Goal: Information Seeking & Learning: Check status

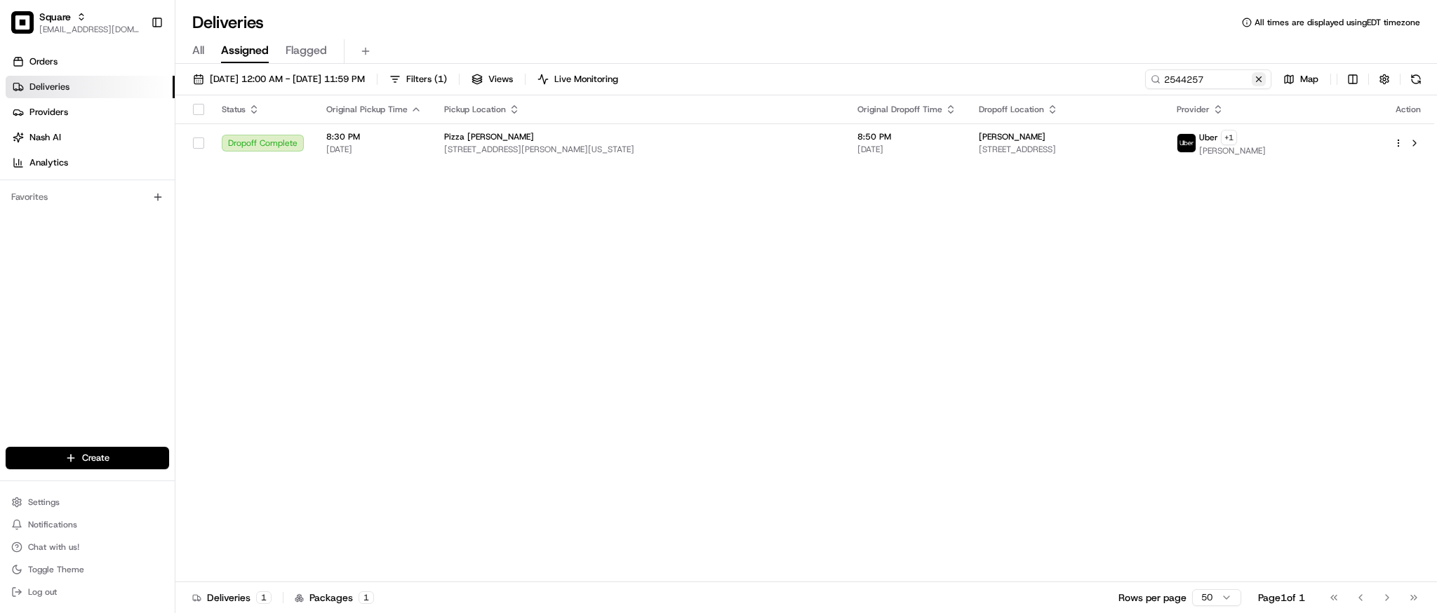
click at [1252, 83] on button at bounding box center [1259, 79] width 14 height 14
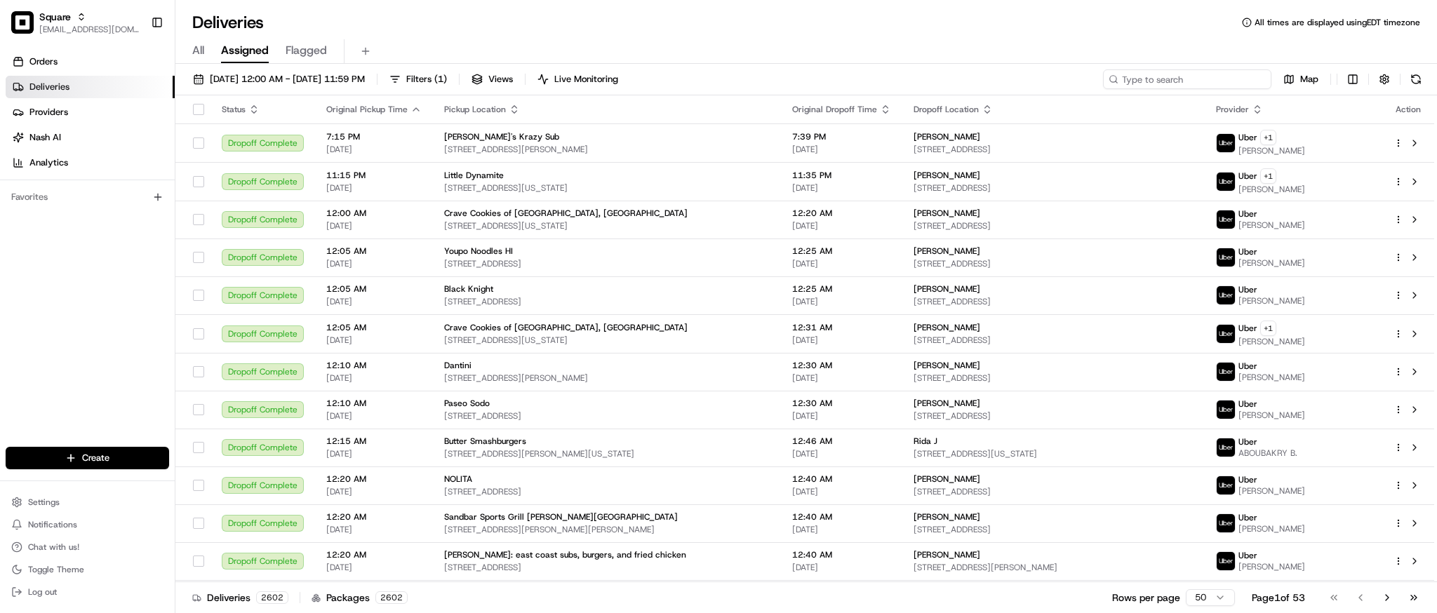
click at [1193, 84] on input at bounding box center [1187, 79] width 168 height 20
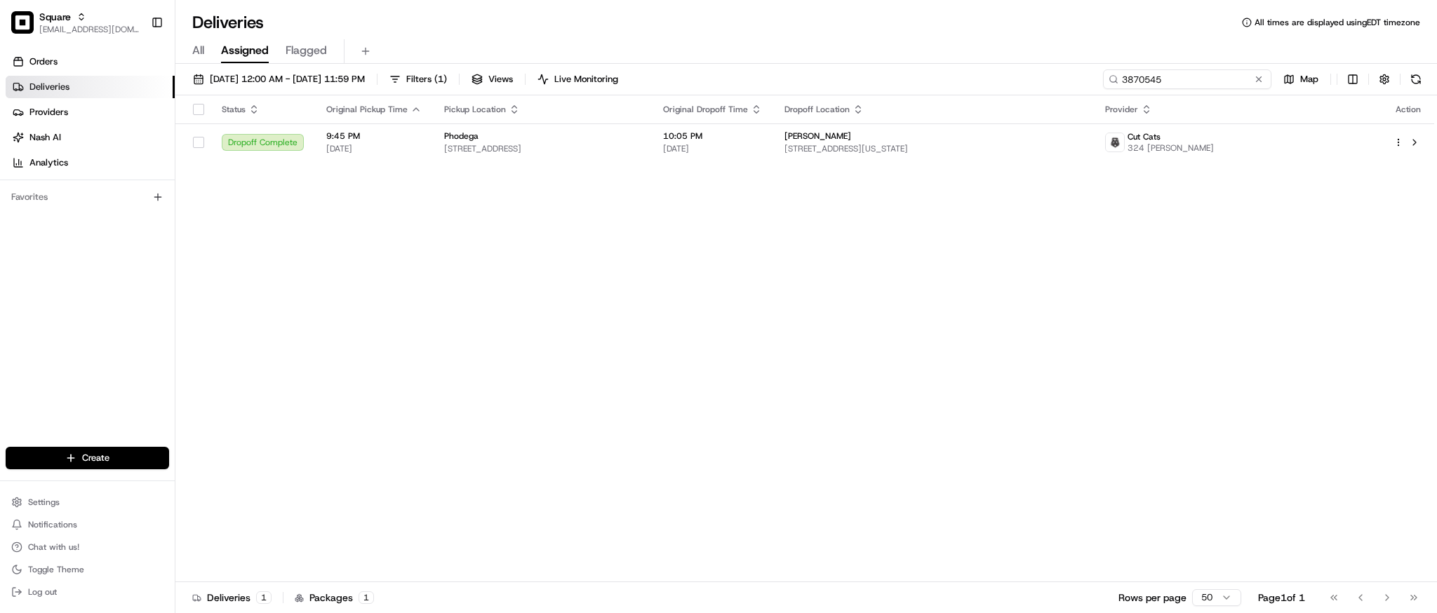
type input "3870545"
click at [1259, 81] on button at bounding box center [1259, 79] width 14 height 14
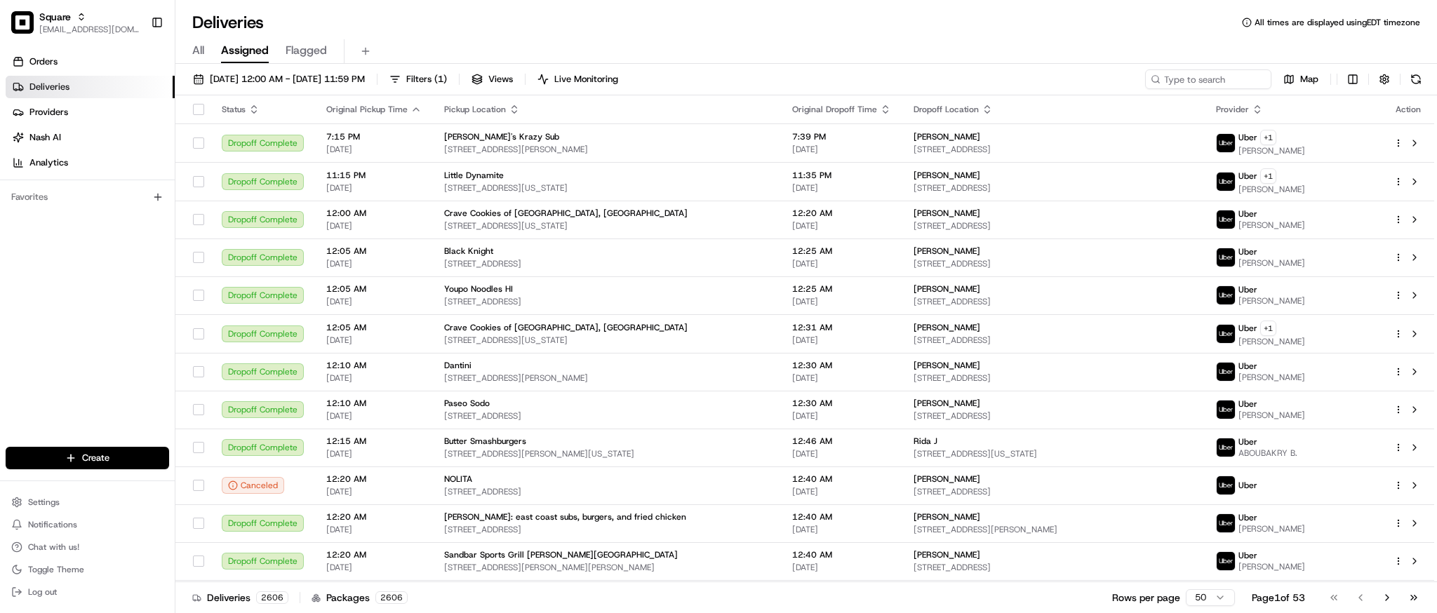
click at [1073, 43] on div "All Assigned Flagged" at bounding box center [805, 51] width 1261 height 25
click at [1172, 83] on input at bounding box center [1187, 79] width 168 height 20
type input "8"
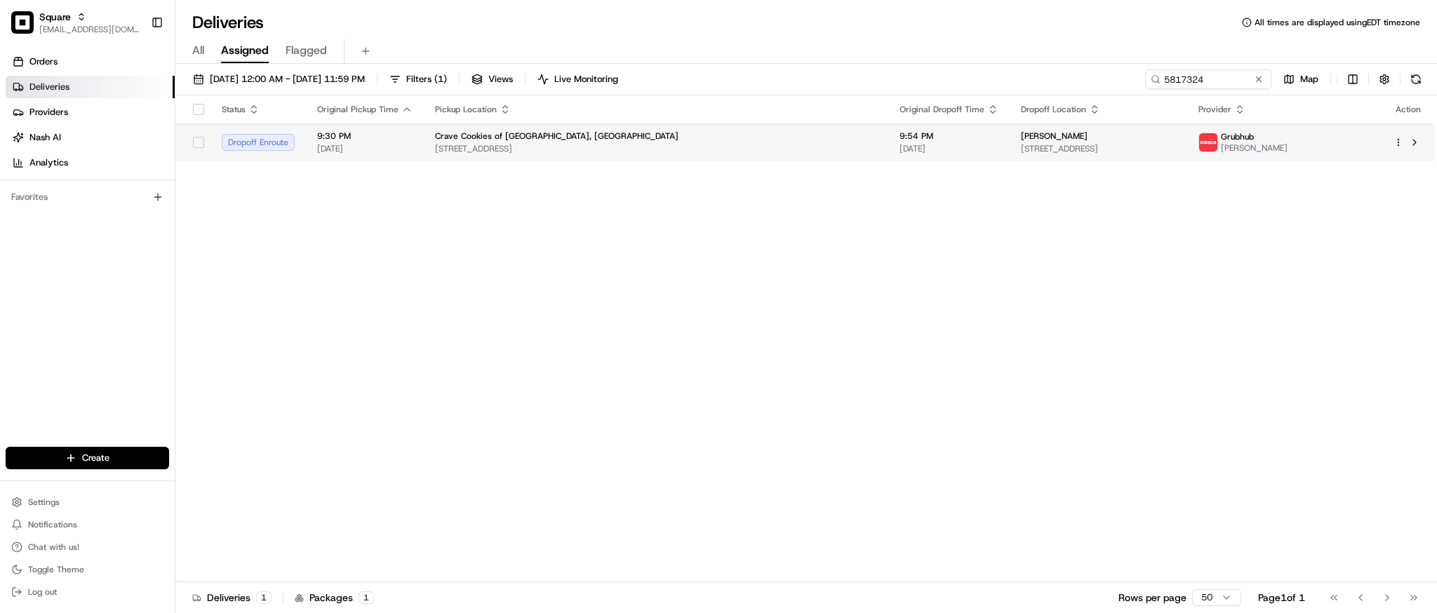
click at [899, 135] on span "9:54 PM" at bounding box center [948, 135] width 99 height 11
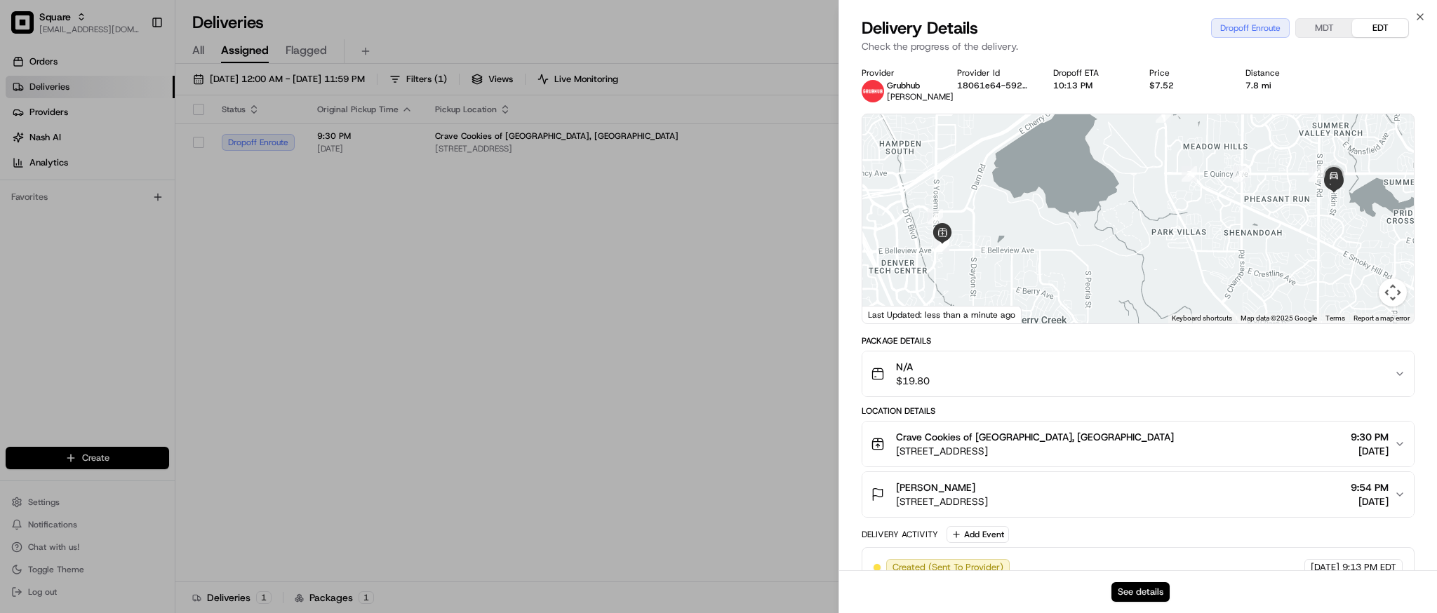
click at [1142, 589] on button "See details" at bounding box center [1140, 592] width 58 height 20
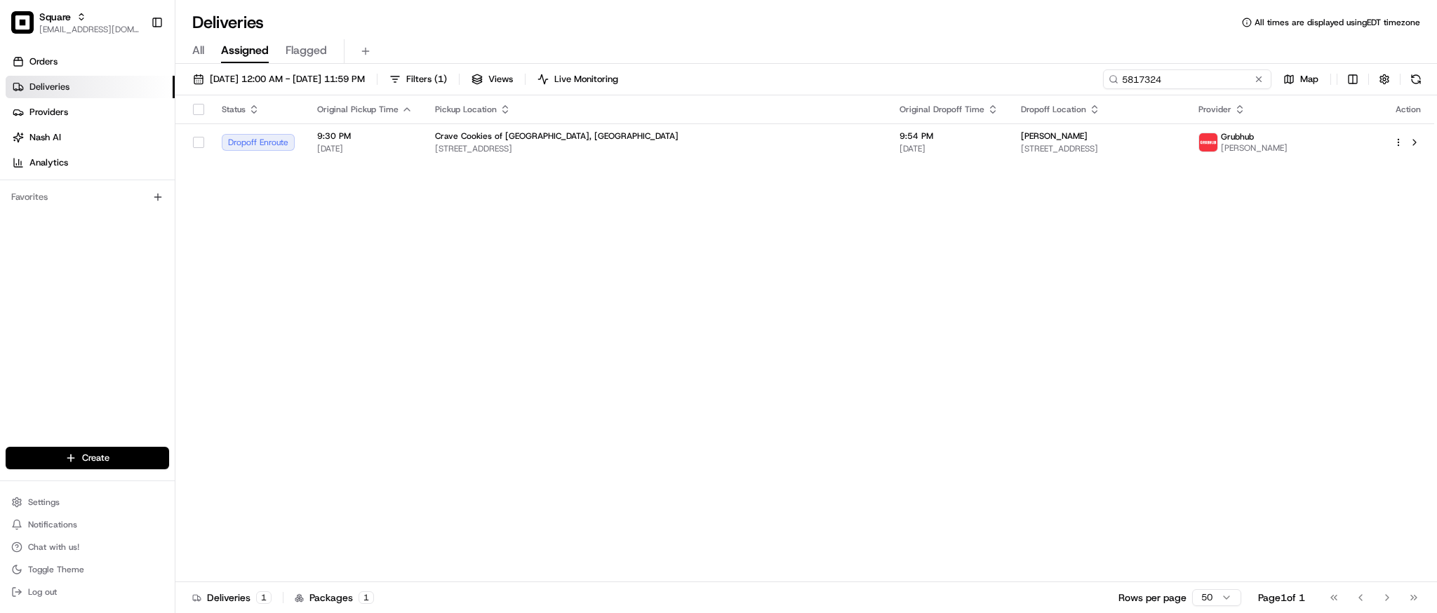
click at [1214, 82] on input "5817324" at bounding box center [1187, 79] width 168 height 20
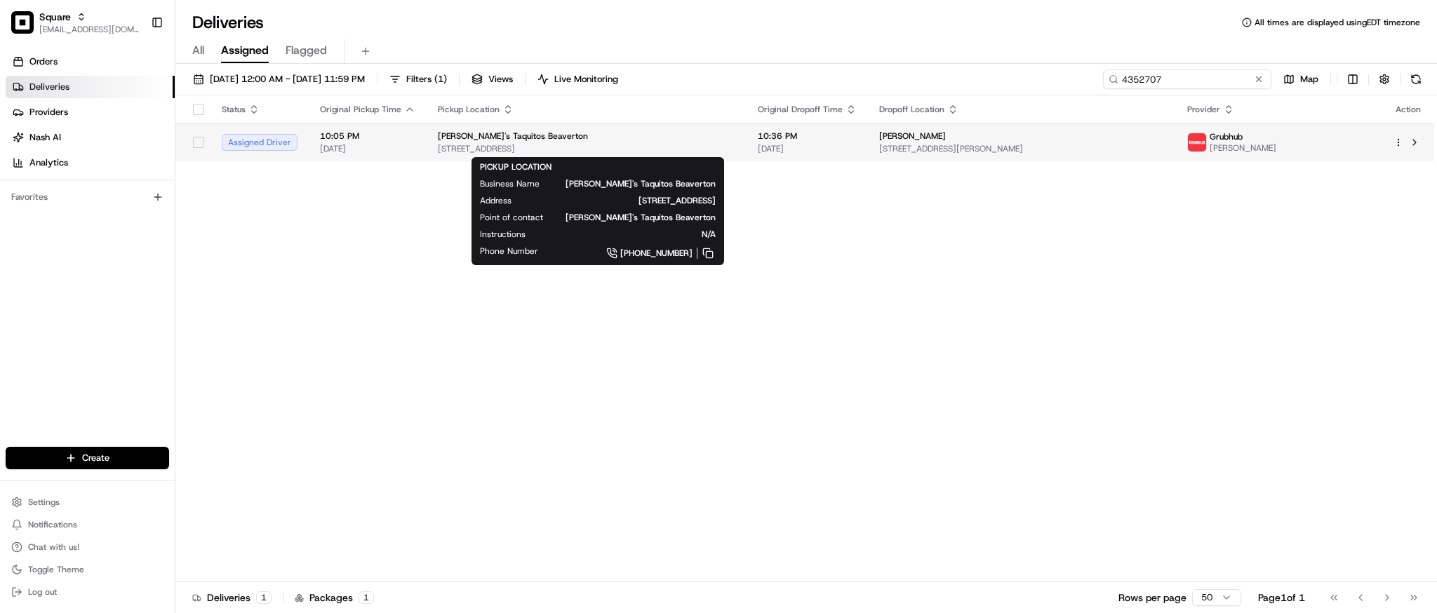
type input "4352707"
click at [735, 144] on span "[STREET_ADDRESS]" at bounding box center [586, 148] width 297 height 11
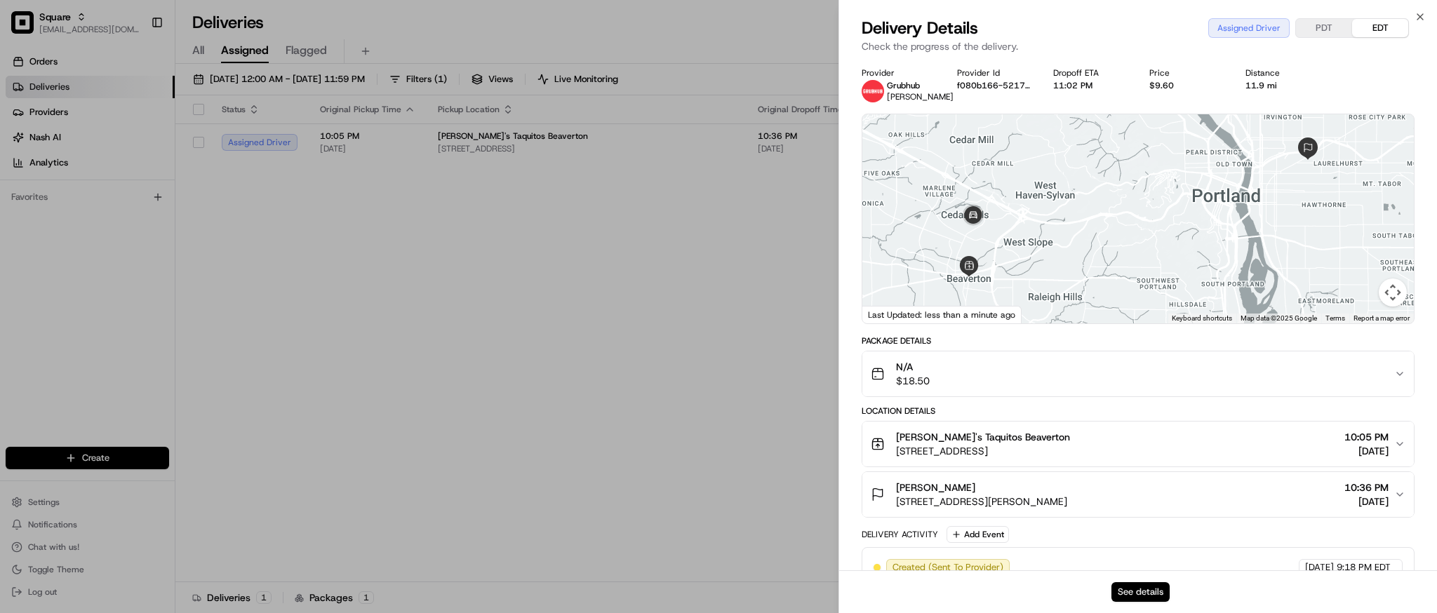
click at [1146, 589] on button "See details" at bounding box center [1140, 592] width 58 height 20
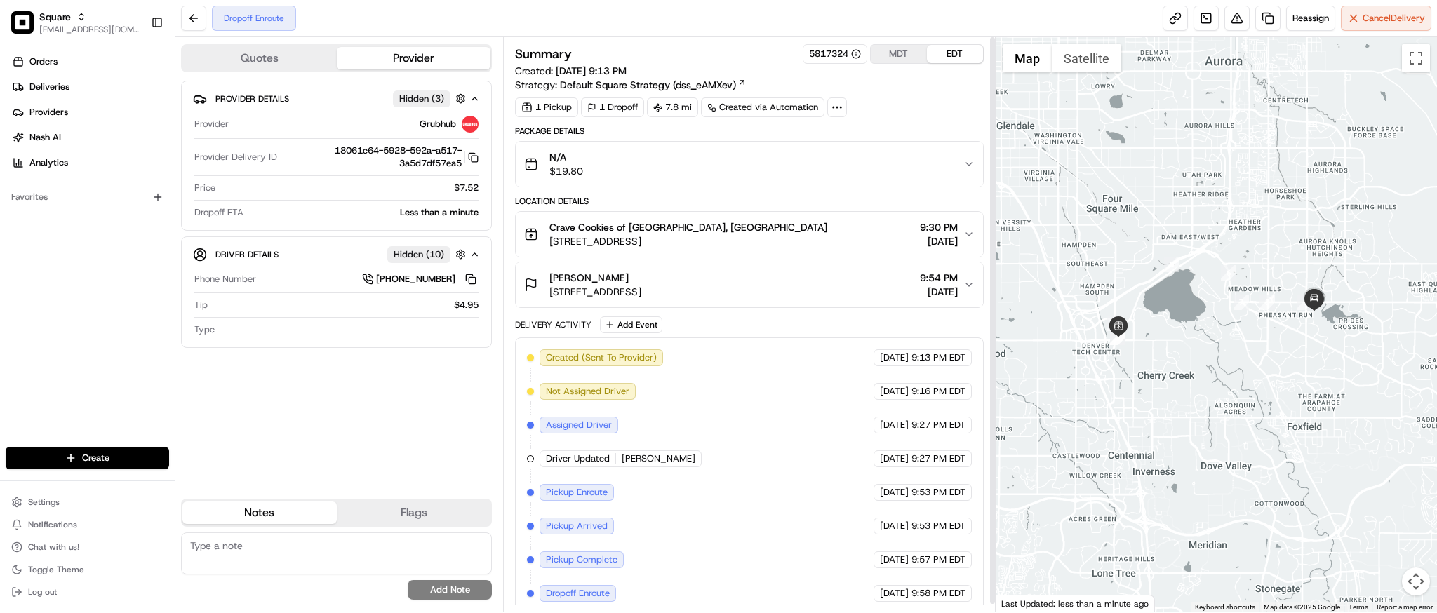
scroll to position [8, 0]
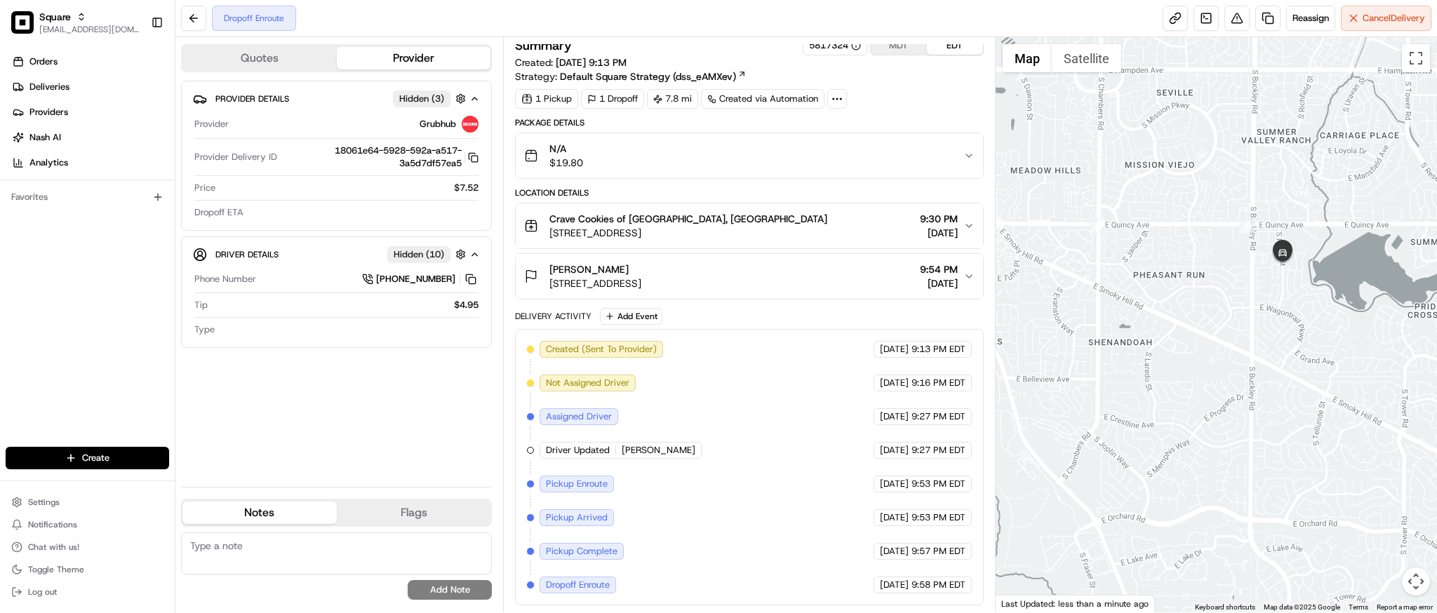
drag, startPoint x: 765, startPoint y: 441, endPoint x: 738, endPoint y: 467, distance: 37.7
click at [738, 467] on div "Created (Sent To Provider) Grubhub 08/23/2025 9:13 PM EDT Not Assigned Driver G…" at bounding box center [749, 467] width 444 height 253
click at [726, 469] on div "Created (Sent To Provider) Grubhub 08/23/2025 9:13 PM EDT Not Assigned Driver G…" at bounding box center [749, 467] width 444 height 253
click at [712, 438] on div "Created (Sent To Provider) Grubhub 08/23/2025 9:13 PM EDT Not Assigned Driver G…" at bounding box center [749, 467] width 444 height 253
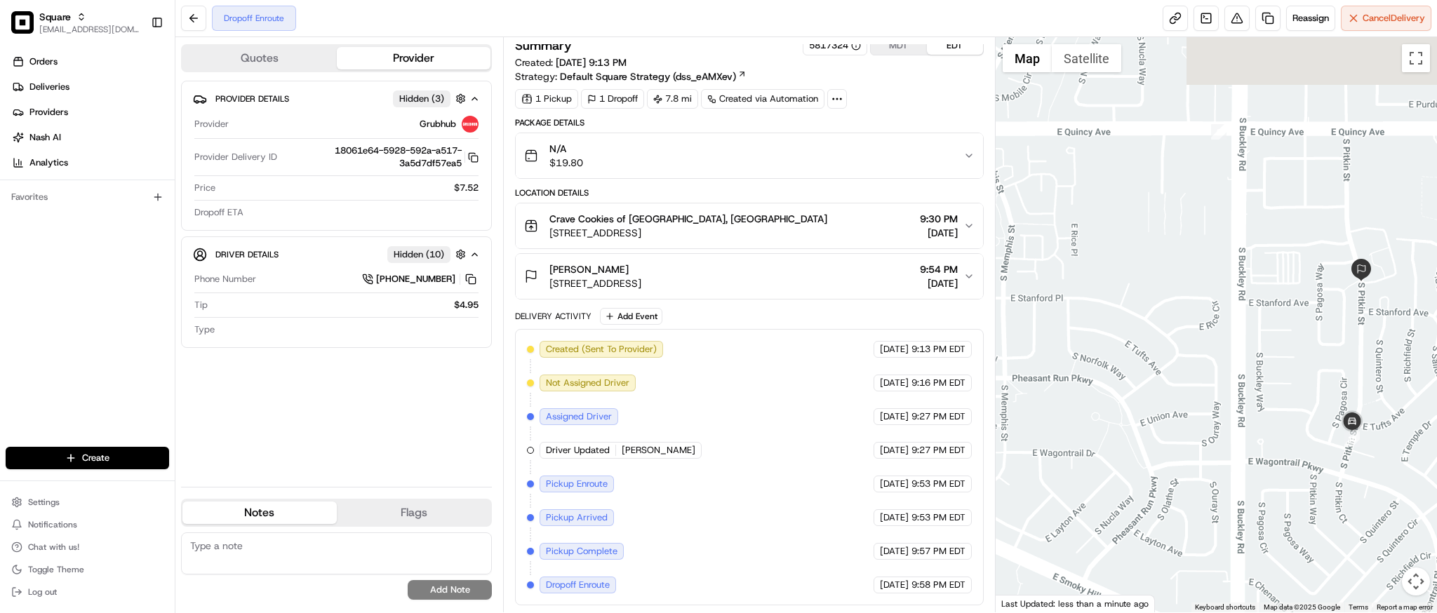
drag, startPoint x: 1261, startPoint y: 261, endPoint x: 1029, endPoint y: 598, distance: 409.1
click at [1029, 598] on div "← Move left → Move right ↑ Move up ↓ Move down + Zoom in - Zoom out Home Jump l…" at bounding box center [1216, 324] width 441 height 575
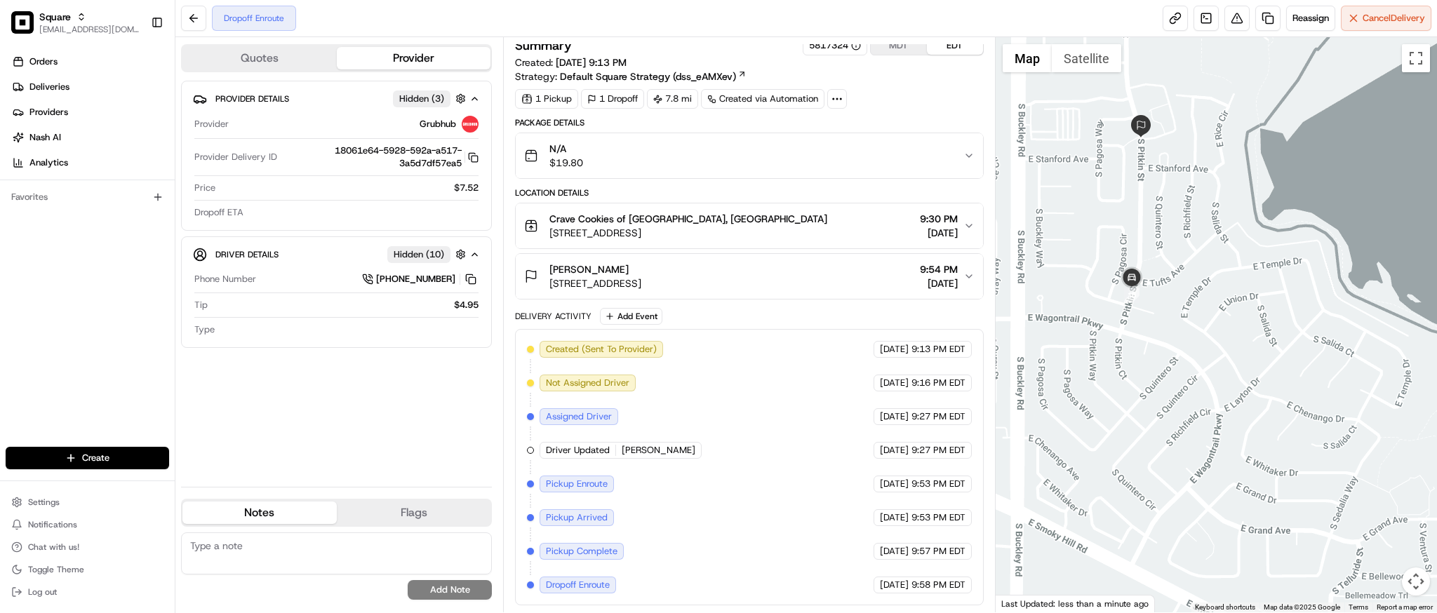
drag, startPoint x: 1203, startPoint y: 525, endPoint x: 978, endPoint y: 355, distance: 282.0
click at [978, 355] on div "Quotes Provider Provider Details Hidden ( 3 ) Provider Grubhub Provider Deliver…" at bounding box center [805, 324] width 1261 height 575
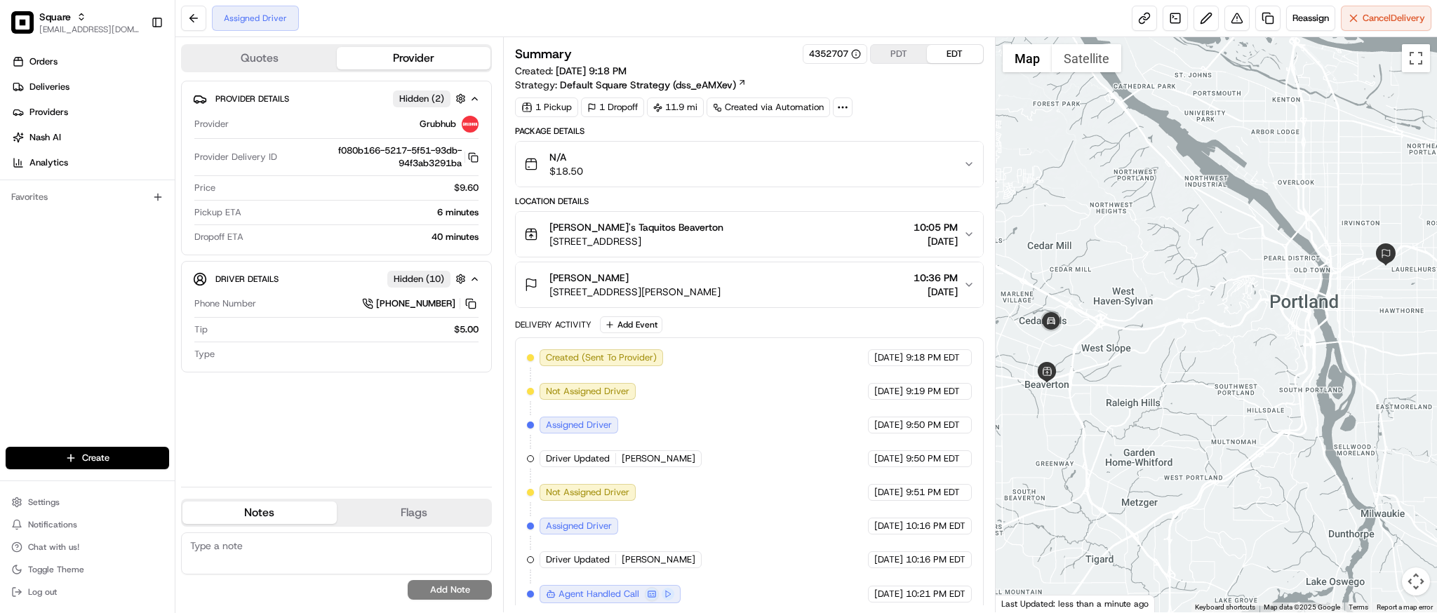
scroll to position [10, 0]
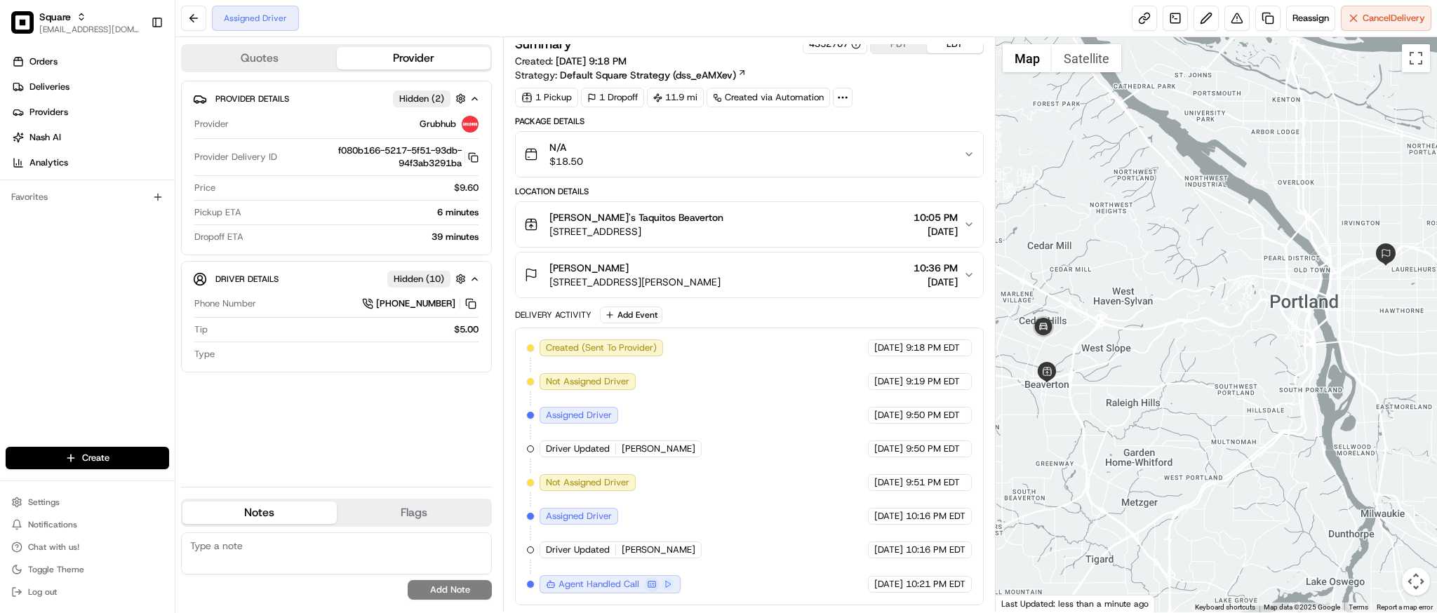
click at [858, 227] on div "[PERSON_NAME]'s Taquitos [GEOGRAPHIC_DATA] [STREET_ADDRESS] 10:05 PM [DATE]" at bounding box center [743, 224] width 438 height 28
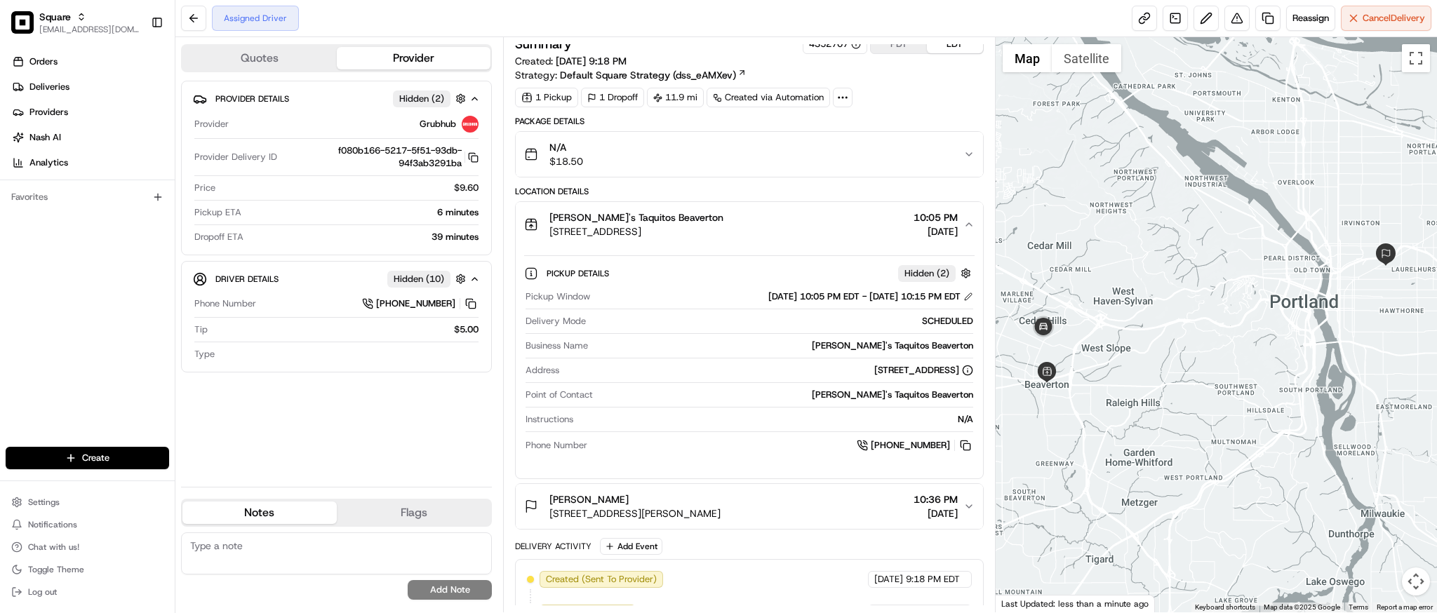
click at [858, 227] on div "[PERSON_NAME]'s Taquitos [GEOGRAPHIC_DATA] [STREET_ADDRESS] 10:05 PM [DATE]" at bounding box center [743, 224] width 438 height 28
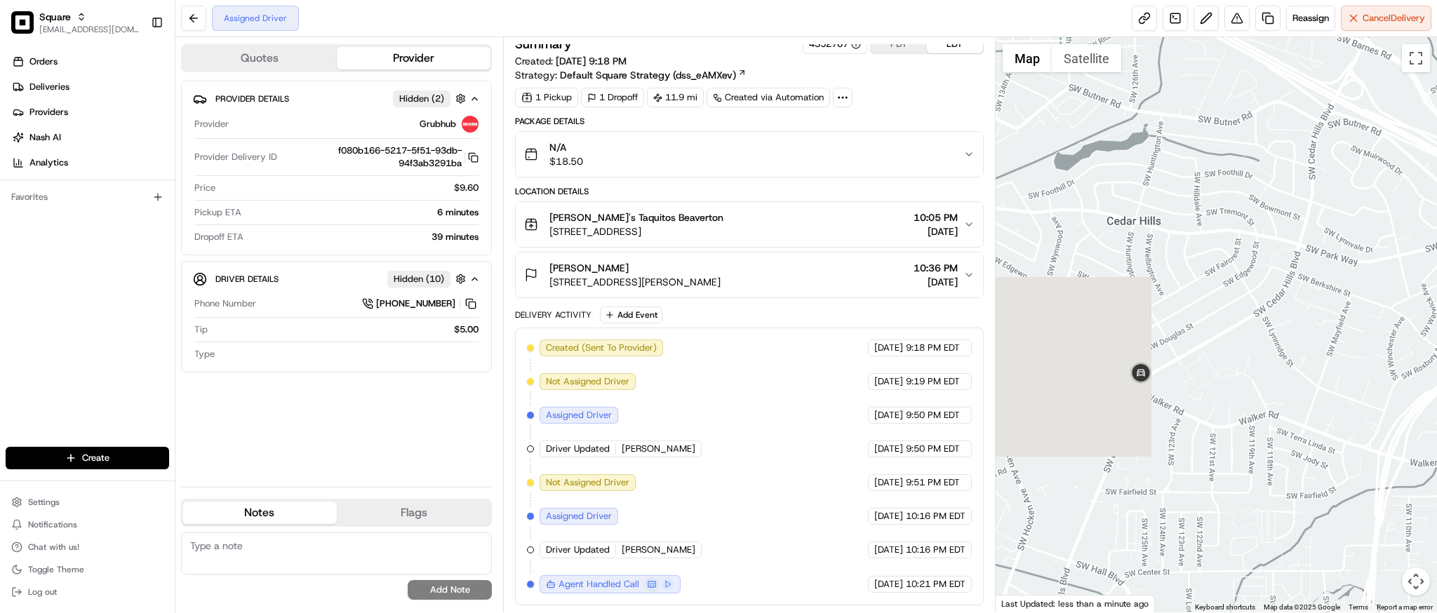
drag, startPoint x: 1045, startPoint y: 340, endPoint x: 1306, endPoint y: 391, distance: 265.8
click at [1306, 391] on div at bounding box center [1216, 324] width 441 height 575
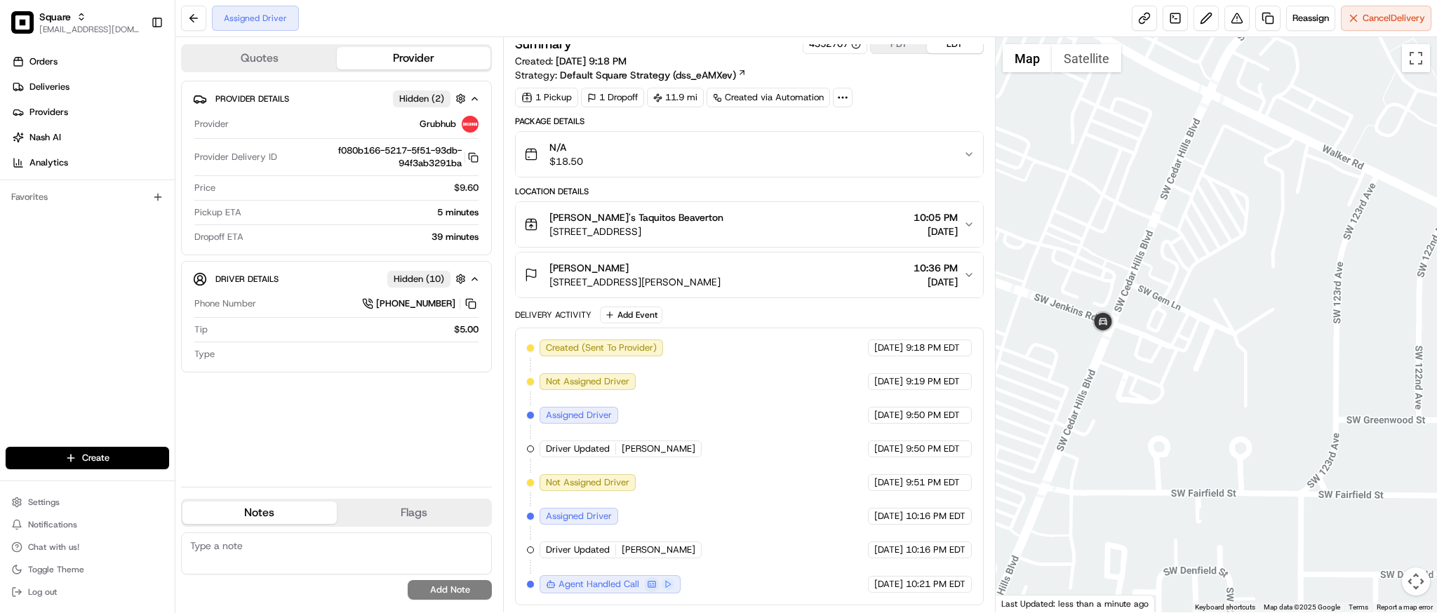
drag, startPoint x: 1243, startPoint y: 422, endPoint x: 1210, endPoint y: 97, distance: 327.2
click at [1210, 97] on div at bounding box center [1216, 324] width 441 height 575
click at [1206, 118] on div at bounding box center [1216, 324] width 441 height 575
click at [319, 550] on textarea at bounding box center [336, 554] width 311 height 42
paste textarea "**Caller Information: merchant **Reason for Call: check delivery status **Resol…"
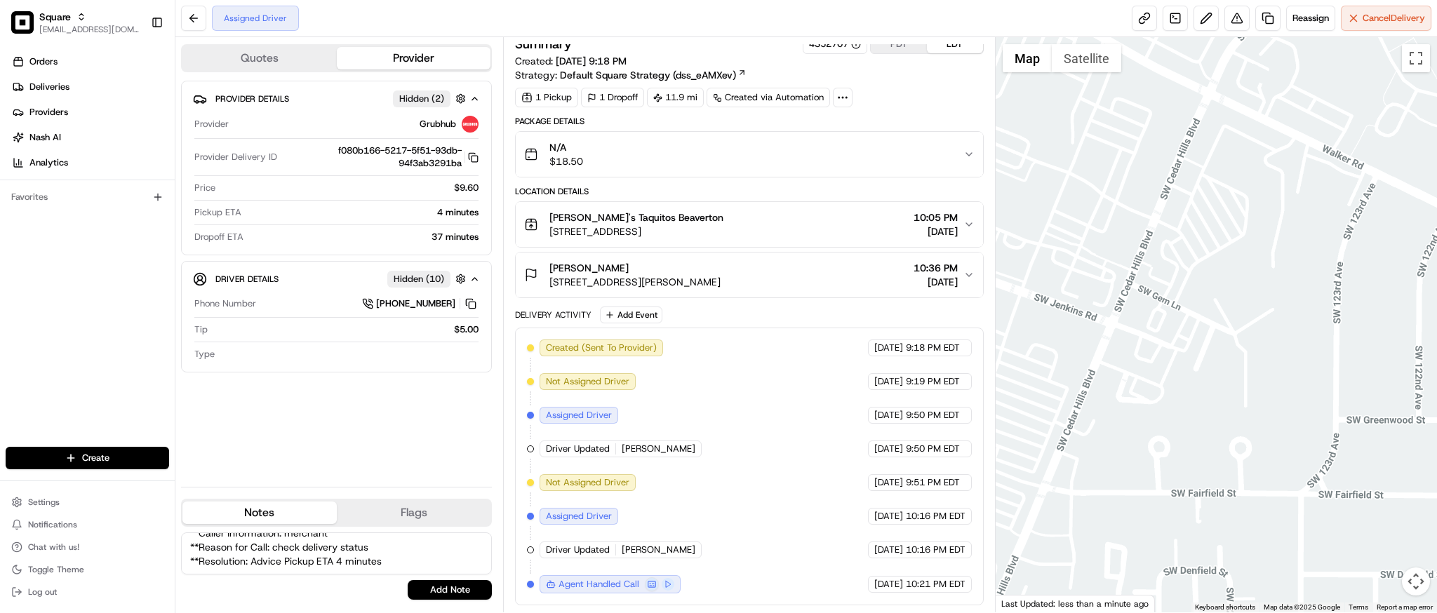
scroll to position [18, 0]
click at [342, 553] on textarea "**Caller Information: merchant **Reason for Call: check delivery status **Resol…" at bounding box center [336, 554] width 311 height 42
type textarea "**Caller Information: merchant **Reason for Call: check delivery status **Resol…"
click at [455, 601] on div "**Caller Information: merchant **Reason for Call: check delivery status **Resol…" at bounding box center [336, 566] width 311 height 79
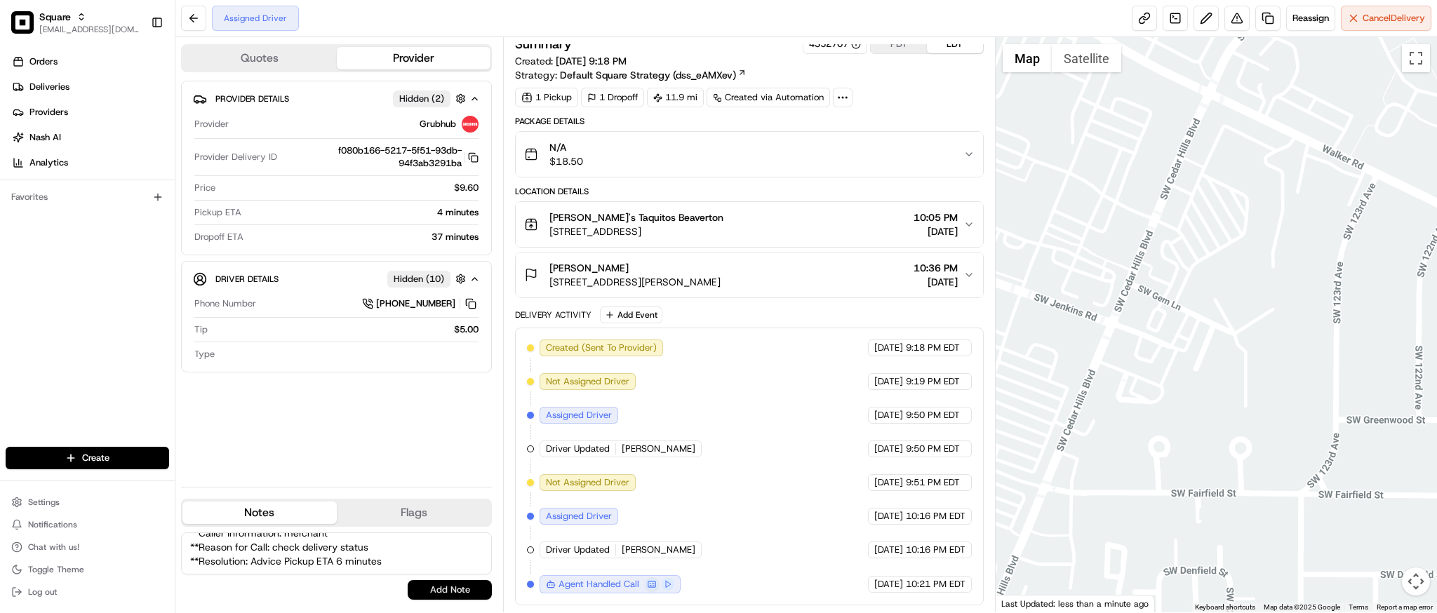
click at [451, 589] on button "Add Note" at bounding box center [450, 590] width 84 height 20
